Goal: Find specific page/section: Find specific page/section

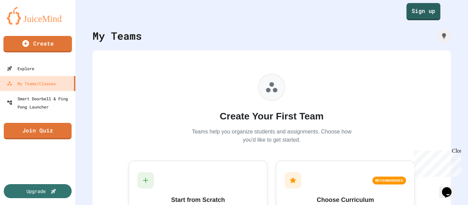
click at [429, 16] on link "Sign up" at bounding box center [423, 11] width 34 height 17
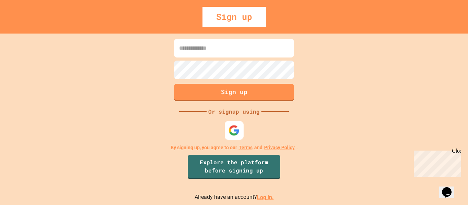
click at [235, 125] on img at bounding box center [234, 130] width 11 height 11
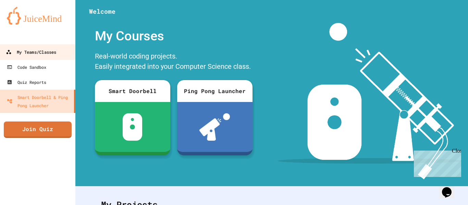
click at [41, 50] on div "My Teams/Classes" at bounding box center [31, 52] width 50 height 9
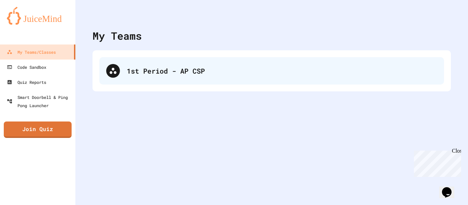
click at [219, 62] on div "1st Period - AP CSP" at bounding box center [271, 70] width 345 height 27
